Goal: Task Accomplishment & Management: Complete application form

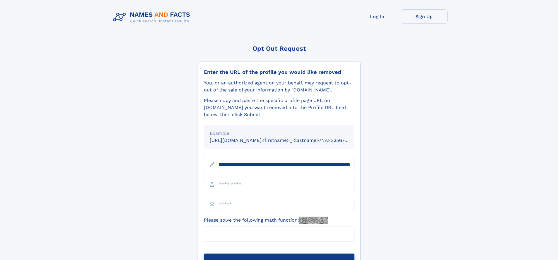
scroll to position [0, 68]
type input "**********"
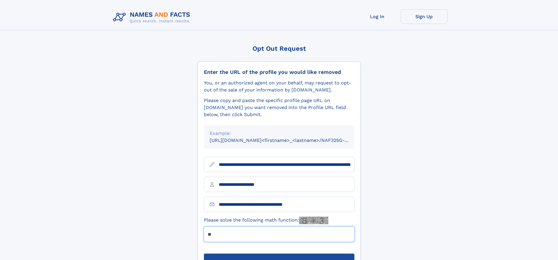
type input "**"
click at [279, 253] on button "Submit Opt Out Request" at bounding box center [279, 262] width 150 height 19
